Goal: Task Accomplishment & Management: Manage account settings

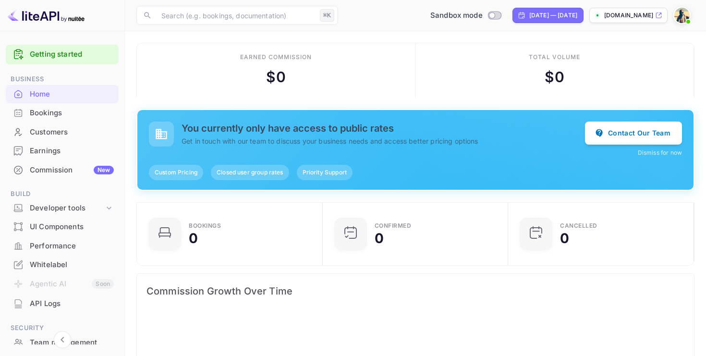
scroll to position [0, 0]
click at [52, 265] on div "Whitelabel" at bounding box center [72, 264] width 84 height 11
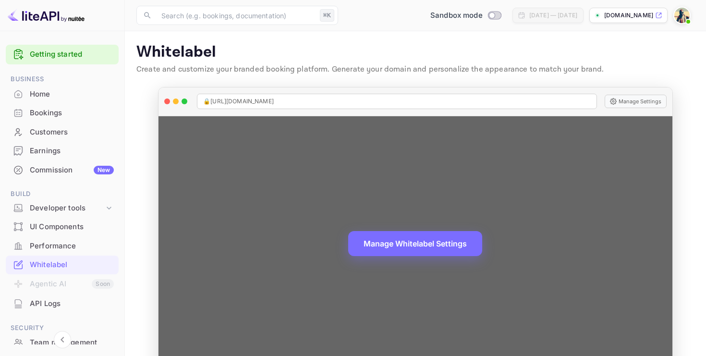
click at [291, 100] on div "🔒 [URL][DOMAIN_NAME]" at bounding box center [397, 101] width 400 height 15
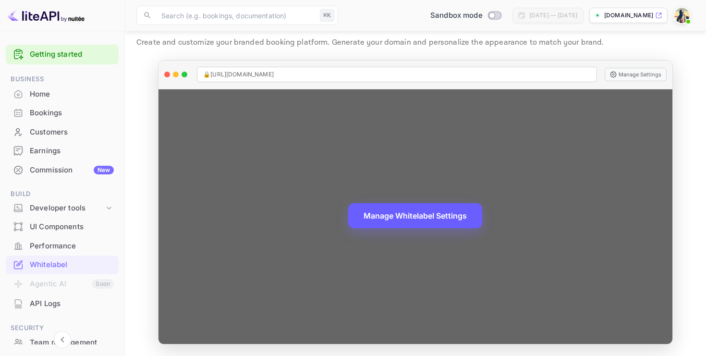
click at [411, 215] on button "Manage Whitelabel Settings" at bounding box center [415, 215] width 134 height 25
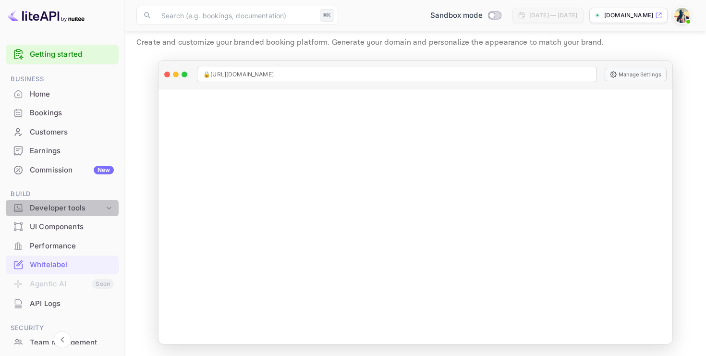
click at [76, 209] on div "Developer tools" at bounding box center [67, 208] width 74 height 11
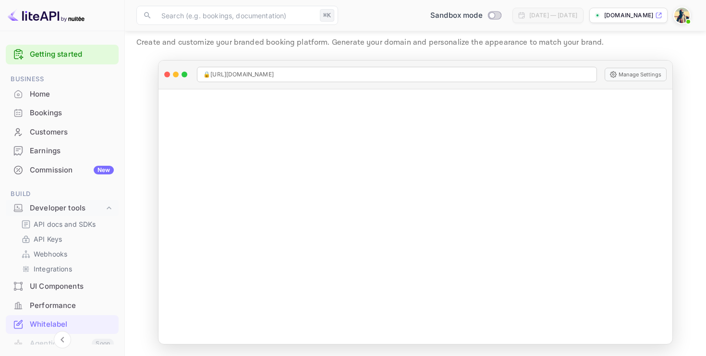
click at [65, 172] on div "Commission New" at bounding box center [72, 170] width 84 height 11
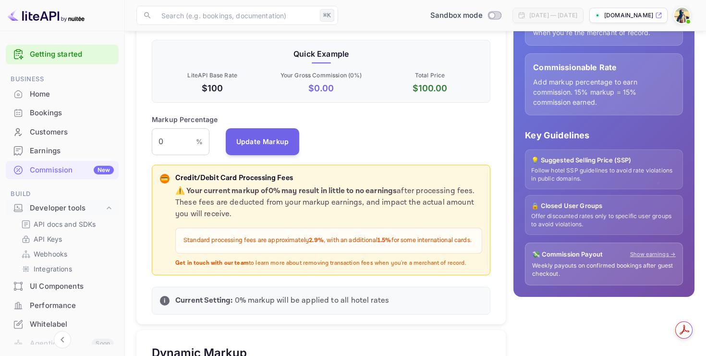
scroll to position [185, 0]
drag, startPoint x: 168, startPoint y: 141, endPoint x: 139, endPoint y: 141, distance: 28.8
click at [138, 141] on div "Default Markup Active Set your default markup percentage that will be applied t…" at bounding box center [320, 136] width 369 height 377
type input "5"
click at [374, 132] on div "Markup Percentage % ​ Update Markup" at bounding box center [321, 135] width 339 height 41
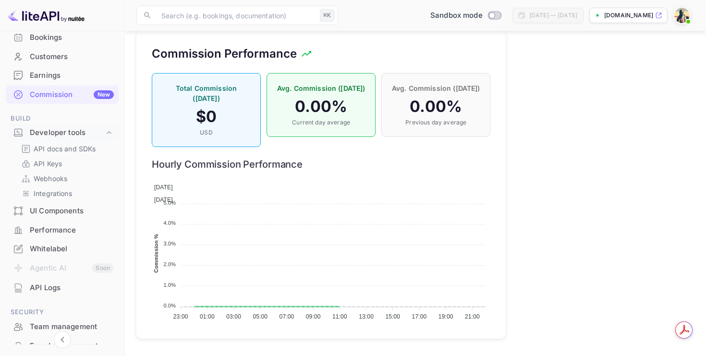
scroll to position [0, 0]
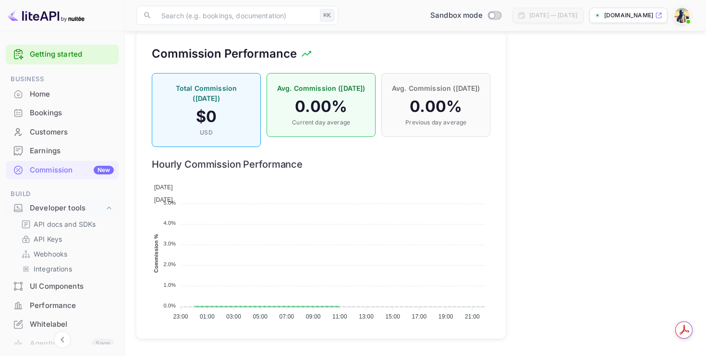
click at [60, 54] on link "Getting started" at bounding box center [72, 54] width 84 height 11
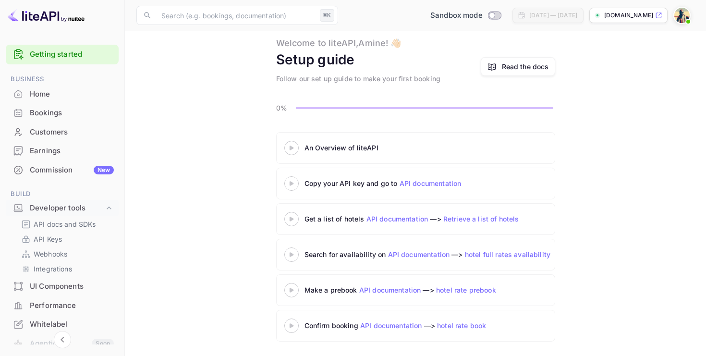
scroll to position [25, 0]
click at [56, 131] on div "Customers" at bounding box center [72, 132] width 84 height 11
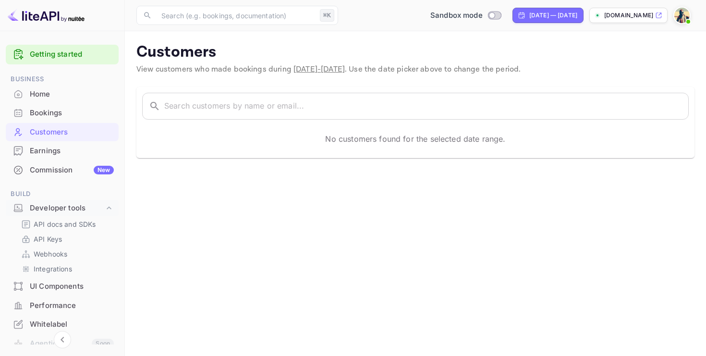
click at [619, 15] on p "[DOMAIN_NAME]" at bounding box center [628, 15] width 49 height 9
click at [637, 11] on p "[DOMAIN_NAME]" at bounding box center [628, 15] width 49 height 9
click at [48, 326] on div "Whitelabel" at bounding box center [72, 324] width 84 height 11
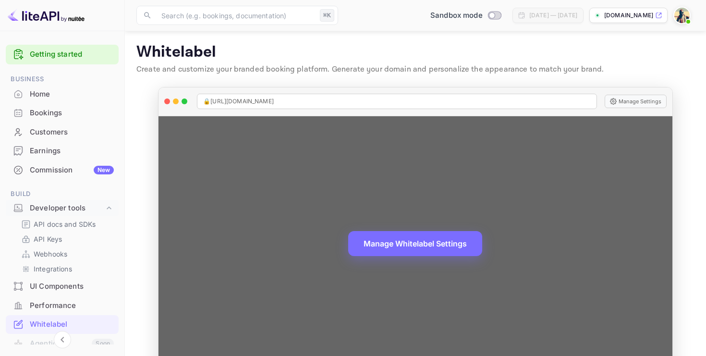
scroll to position [27, 0]
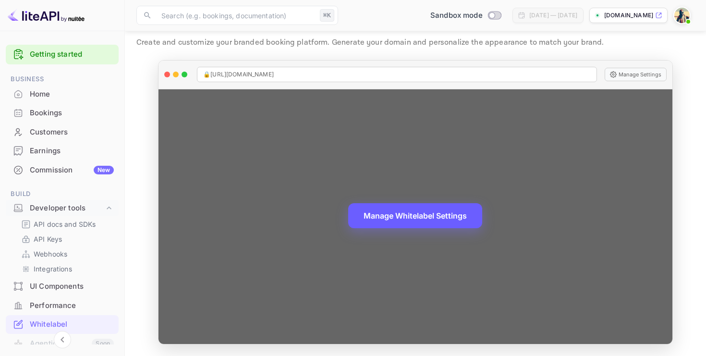
click at [455, 216] on button "Manage Whitelabel Settings" at bounding box center [415, 215] width 134 height 25
